Goal: Task Accomplishment & Management: Complete application form

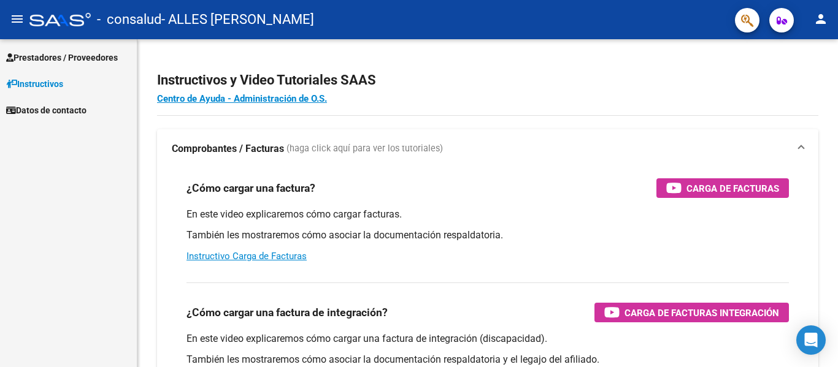
click at [70, 56] on span "Prestadores / Proveedores" at bounding box center [62, 57] width 112 height 13
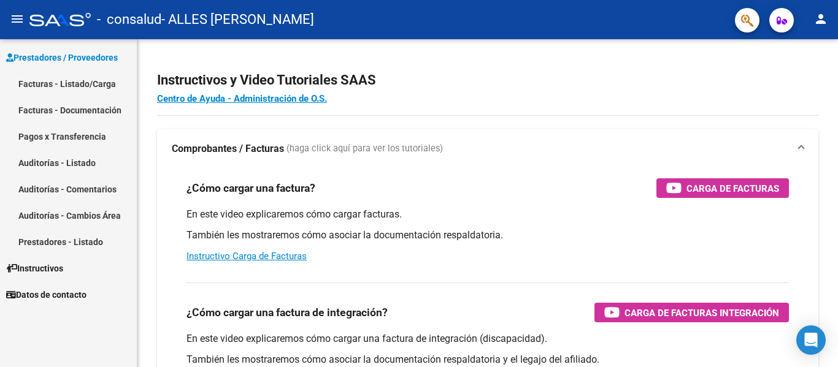
click at [71, 81] on link "Facturas - Listado/Carga" at bounding box center [68, 84] width 137 height 26
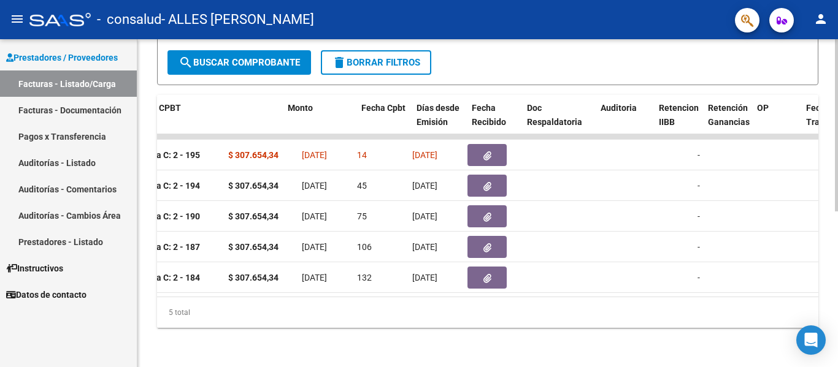
scroll to position [0, 434]
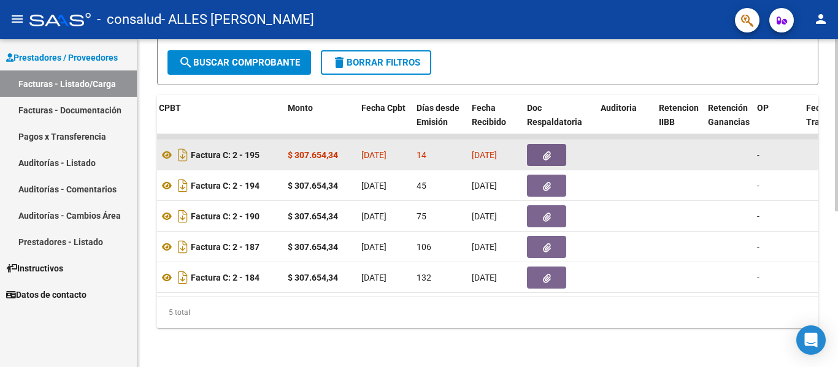
click at [541, 149] on button "button" at bounding box center [546, 155] width 39 height 22
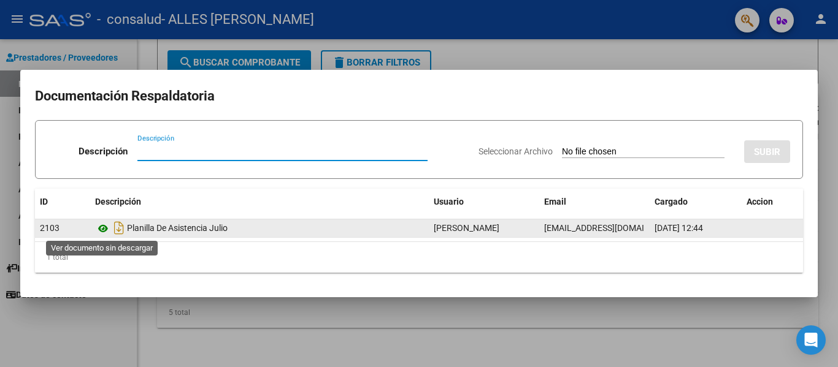
click at [104, 229] on icon at bounding box center [103, 228] width 16 height 15
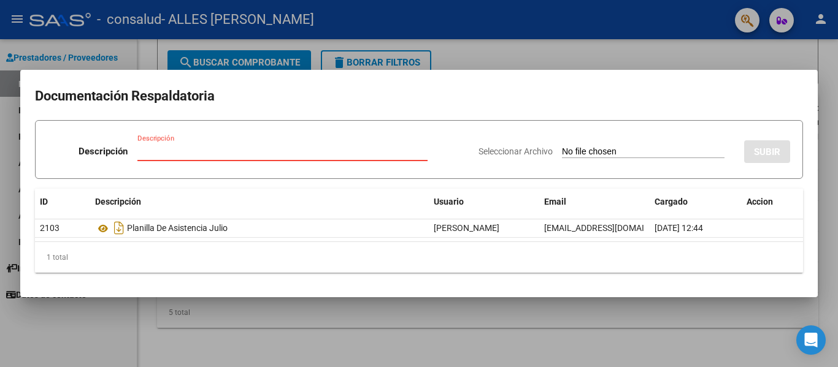
click at [172, 147] on input "Descripción" at bounding box center [282, 151] width 290 height 11
click at [220, 151] on input "Descripción" at bounding box center [282, 151] width 290 height 11
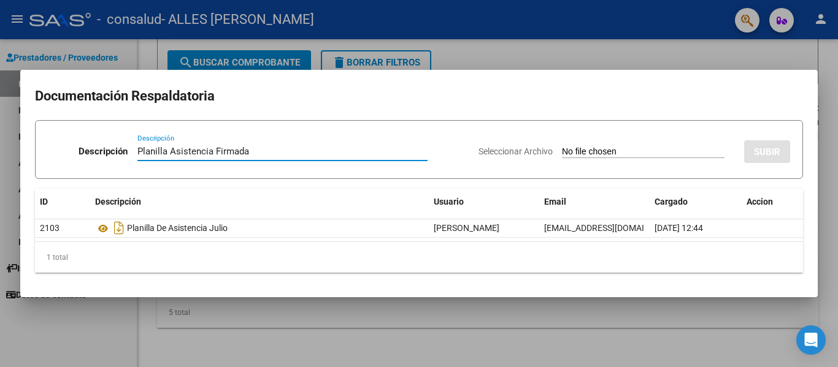
type input "Planilla Asistencia Firmada"
click at [669, 156] on input "Seleccionar Archivo" at bounding box center [643, 153] width 162 height 12
type input "C:\fakepath\[PERSON_NAME] asistencia [PERSON_NAME].pdf"
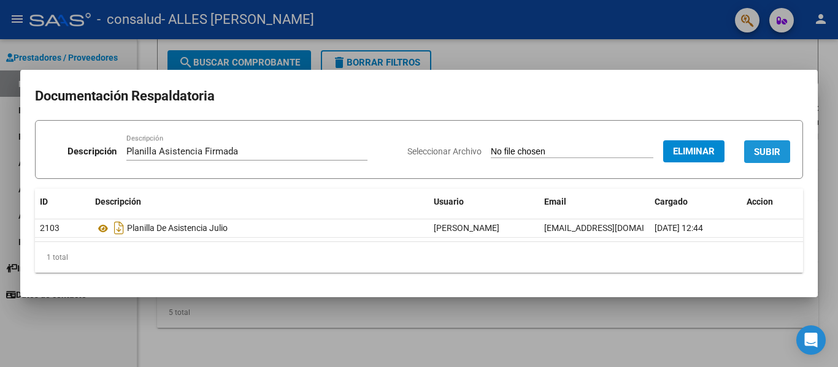
click at [752, 155] on button "SUBIR" at bounding box center [767, 151] width 46 height 23
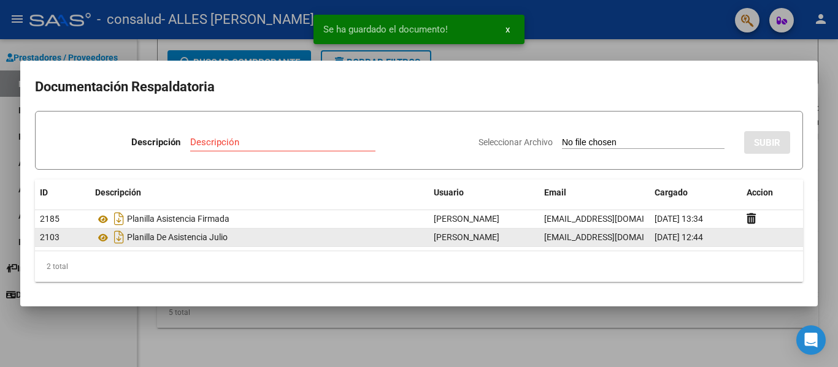
click at [747, 237] on datatable-body-cell at bounding box center [771, 238] width 61 height 18
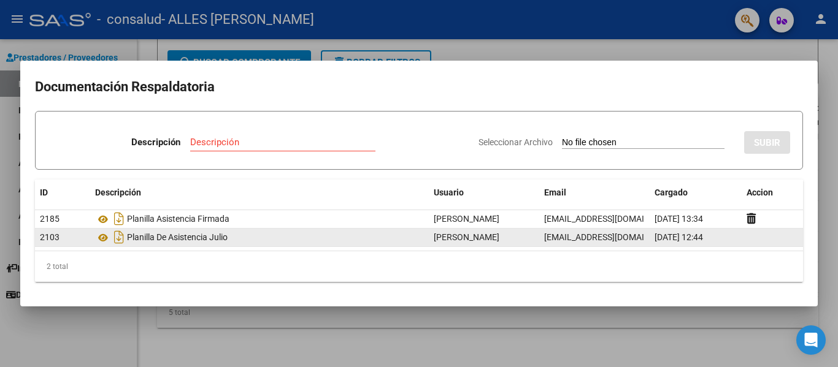
click at [676, 232] on span "[DATE] 12:44" at bounding box center [678, 237] width 48 height 10
click at [735, 234] on div "[DATE] 12:44" at bounding box center [695, 238] width 82 height 14
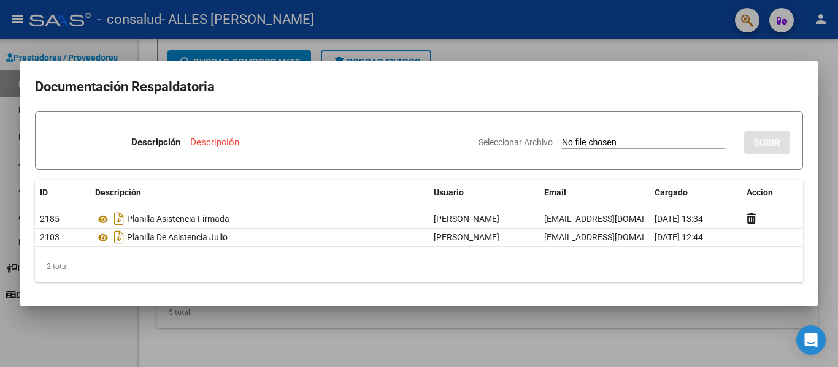
click at [461, 41] on div at bounding box center [419, 183] width 838 height 367
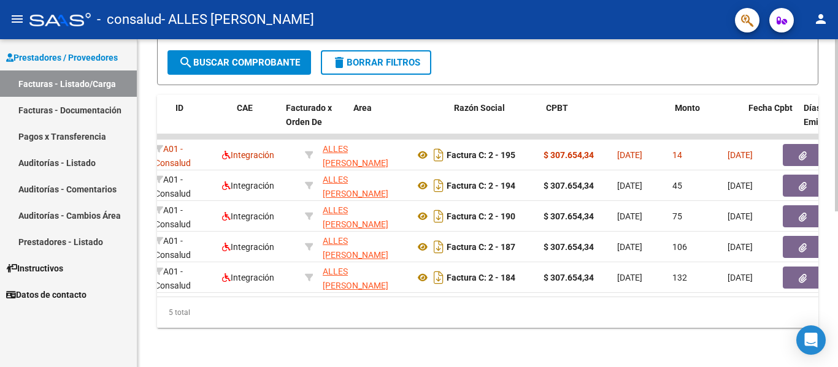
scroll to position [0, 0]
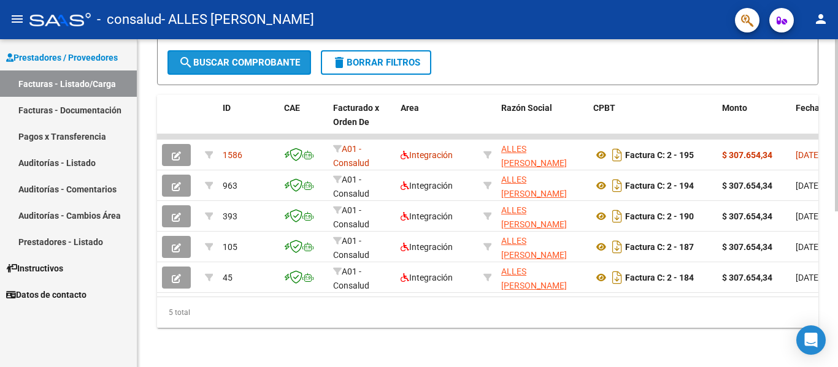
click at [234, 57] on span "search Buscar Comprobante" at bounding box center [238, 62] width 121 height 11
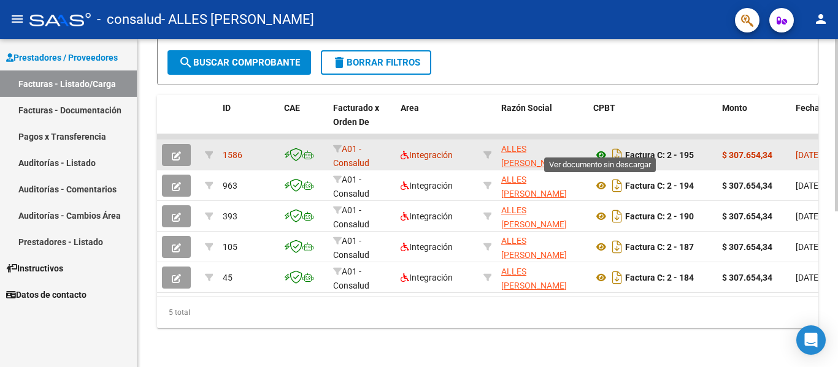
click at [605, 148] on icon at bounding box center [601, 155] width 16 height 15
click at [178, 151] on icon "button" at bounding box center [176, 155] width 9 height 9
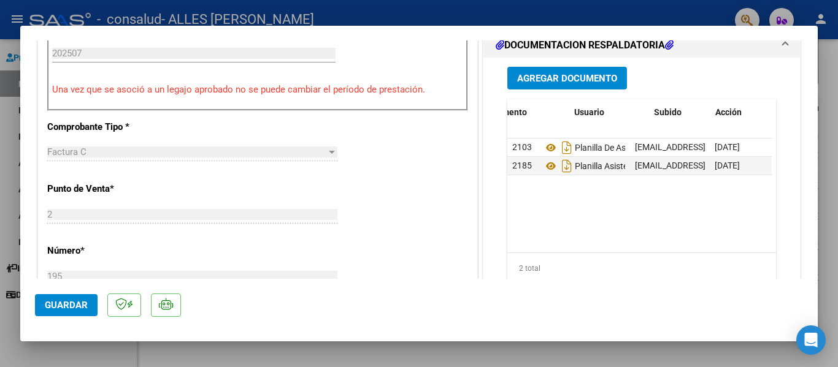
scroll to position [0, 61]
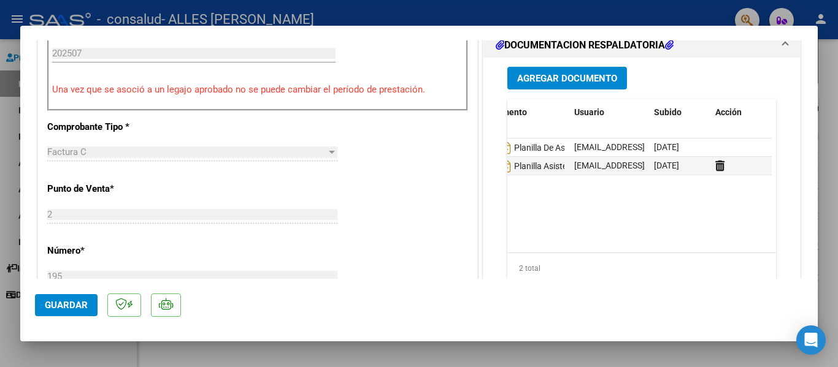
click at [451, 13] on div at bounding box center [419, 183] width 838 height 367
type input "$ 0,00"
